Goal: Task Accomplishment & Management: Manage account settings

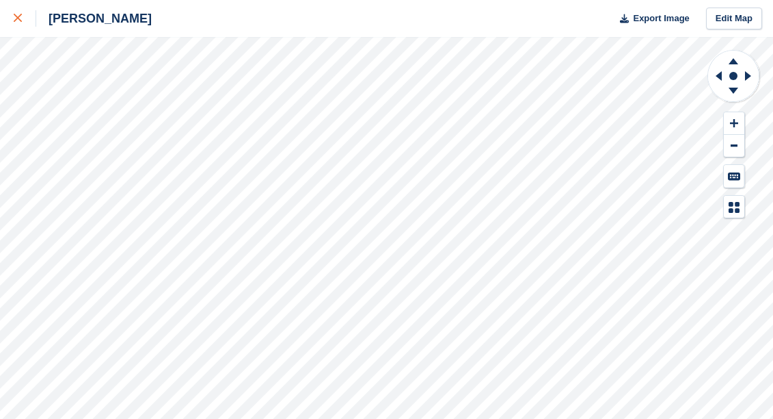
click at [18, 12] on div at bounding box center [25, 18] width 23 height 16
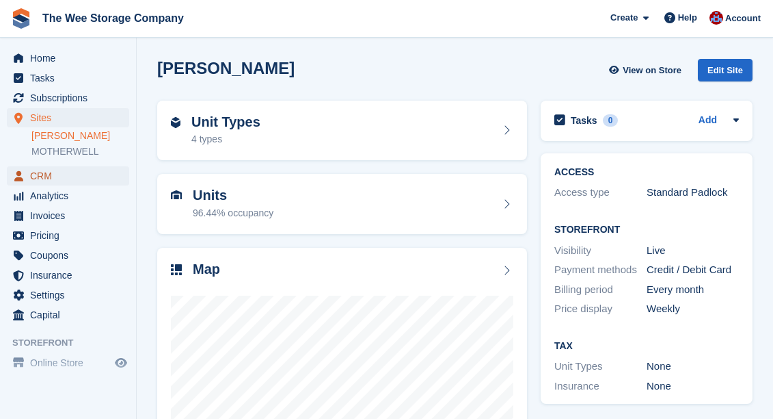
click at [53, 174] on span "CRM" at bounding box center [71, 175] width 82 height 19
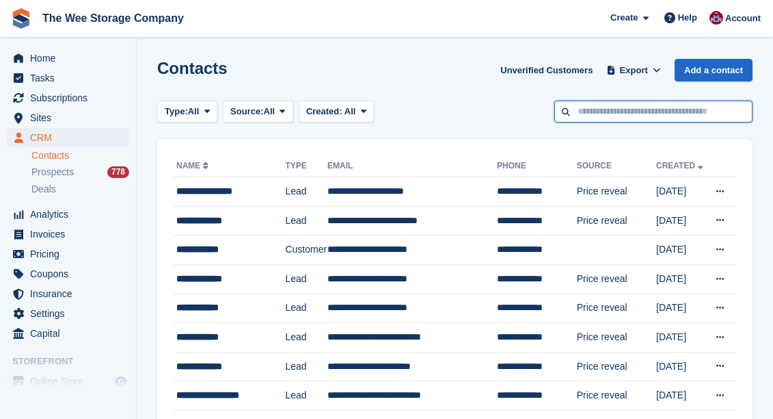
click at [621, 107] on input "text" at bounding box center [654, 112] width 198 height 23
type input "******"
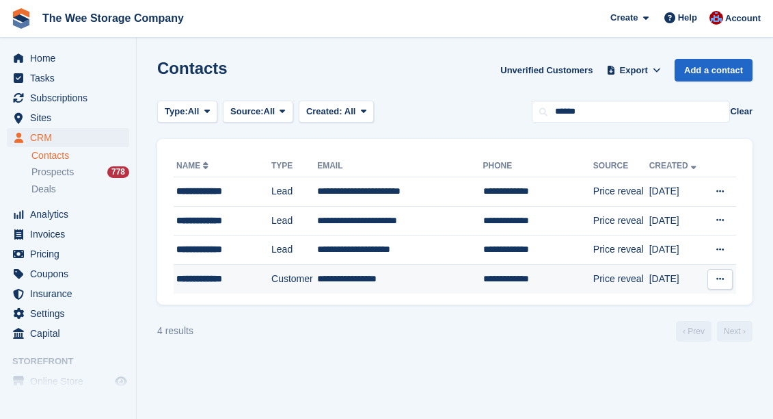
click at [232, 276] on div "**********" at bounding box center [218, 278] width 85 height 14
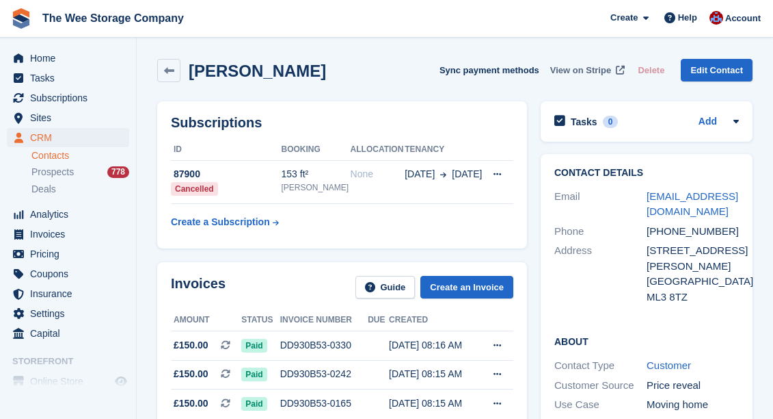
click at [583, 64] on span "View on Stripe" at bounding box center [581, 71] width 61 height 14
click at [47, 57] on span "Home" at bounding box center [71, 58] width 82 height 19
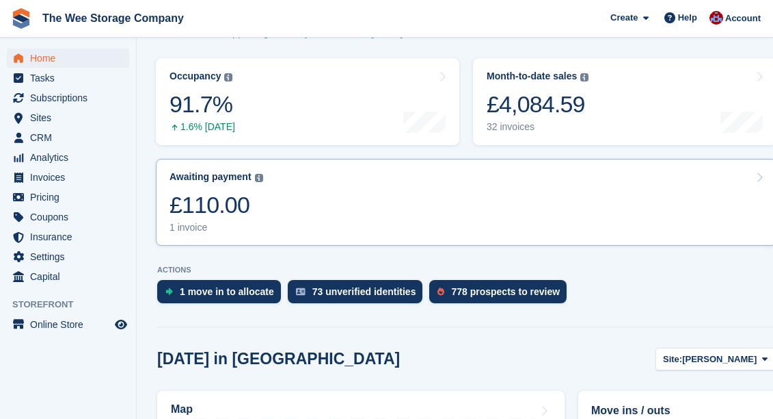
scroll to position [181, 0]
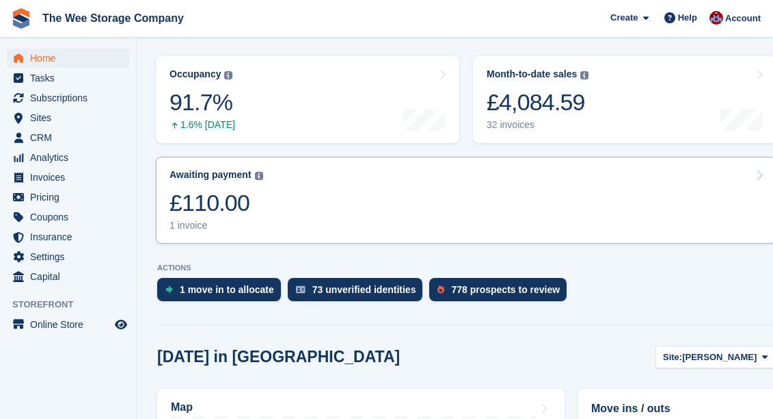
click at [282, 221] on link "Awaiting payment The total outstanding balance on all open invoices. £110.00 1 …" at bounding box center [466, 200] width 621 height 87
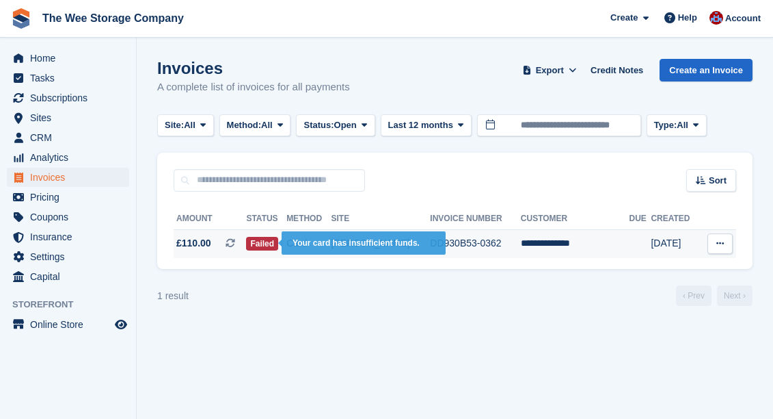
click at [273, 248] on span "Failed" at bounding box center [262, 244] width 32 height 14
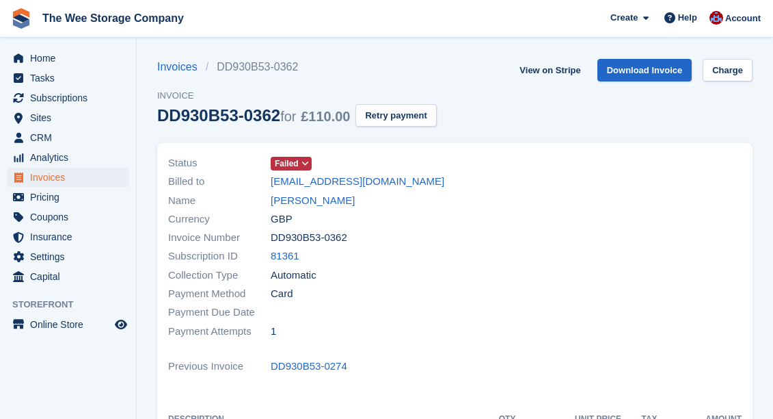
click at [307, 164] on icon at bounding box center [306, 163] width 8 height 8
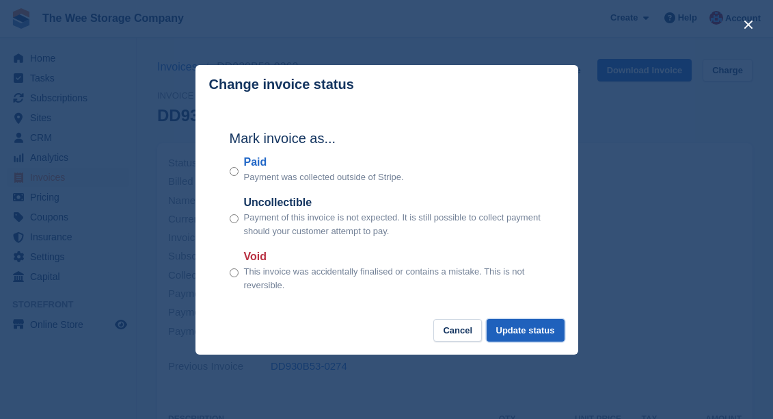
click at [529, 336] on button "Update status" at bounding box center [526, 330] width 78 height 23
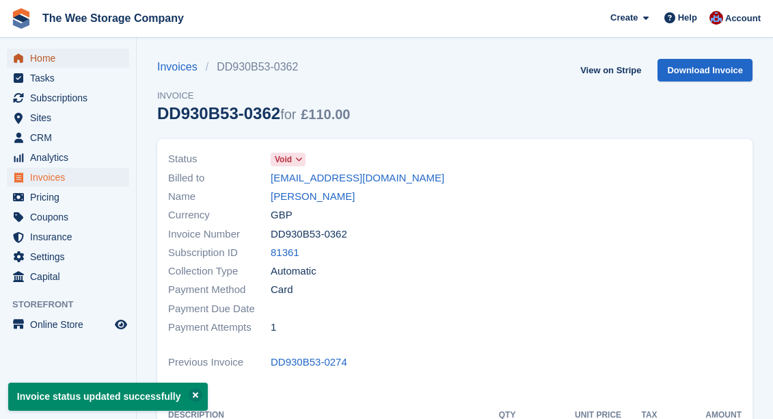
click at [51, 58] on span "Home" at bounding box center [71, 58] width 82 height 19
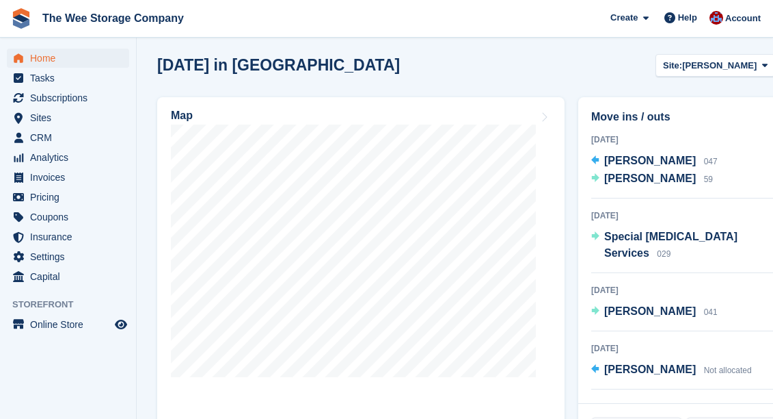
scroll to position [479, 0]
